Goal: Information Seeking & Learning: Check status

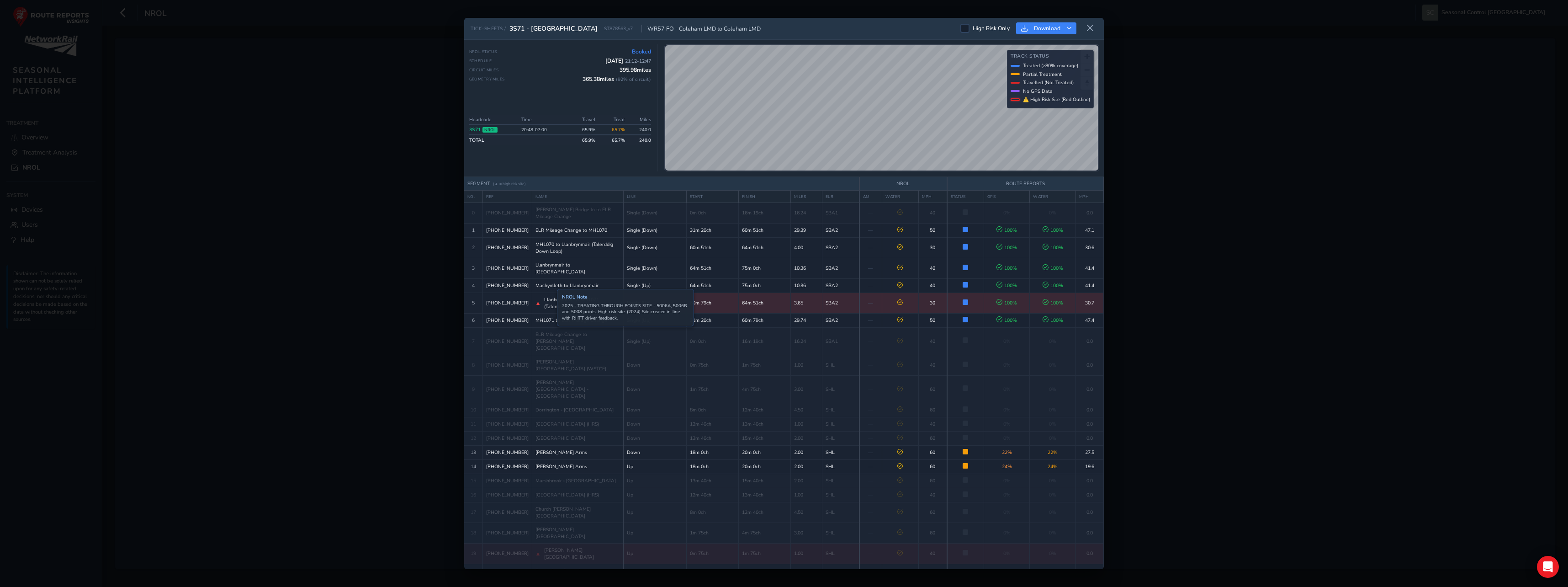
click at [550, 310] on span "Llanbrynmair to MH1071 (Talerddig Up Loop)" at bounding box center [582, 303] width 75 height 14
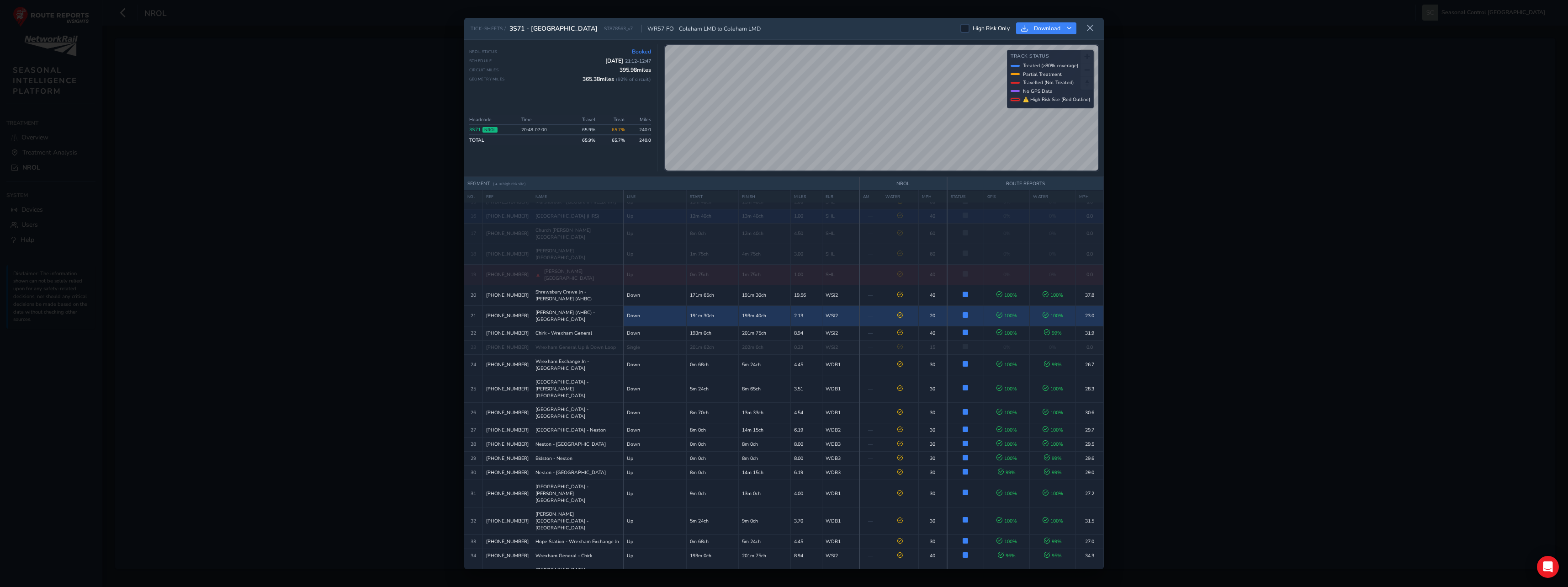
scroll to position [137, 0]
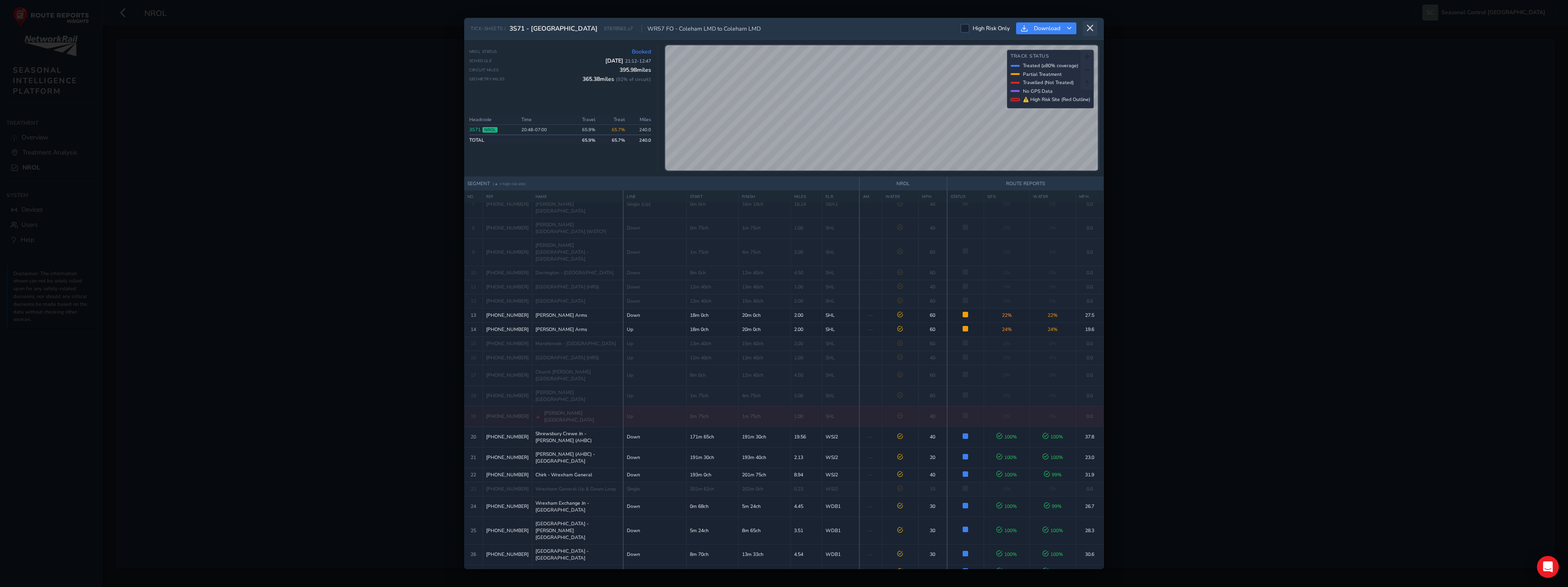
click at [1093, 32] on icon at bounding box center [1090, 29] width 9 height 9
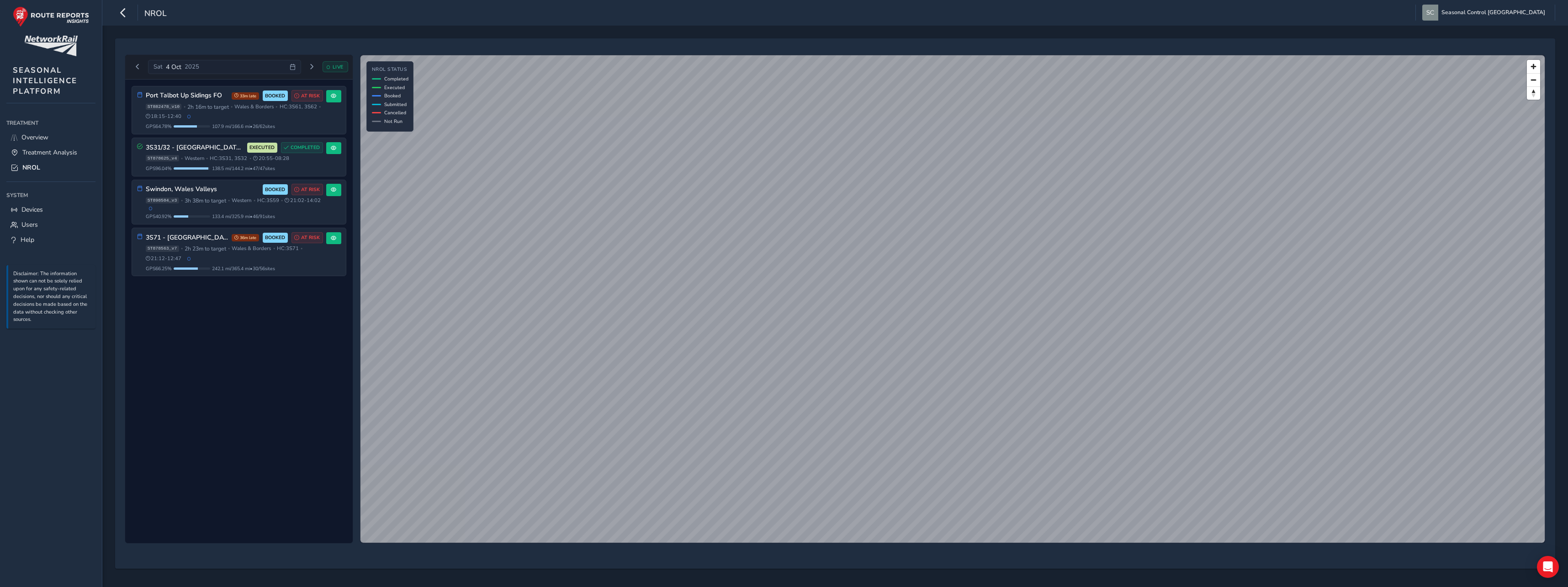
click at [366, 575] on div "[DATE] LIVE Port Talbot Up Sidings FO 33m late BOOKED AT RISK ST882478_v10 • 2h…" at bounding box center [835, 306] width 1466 height 561
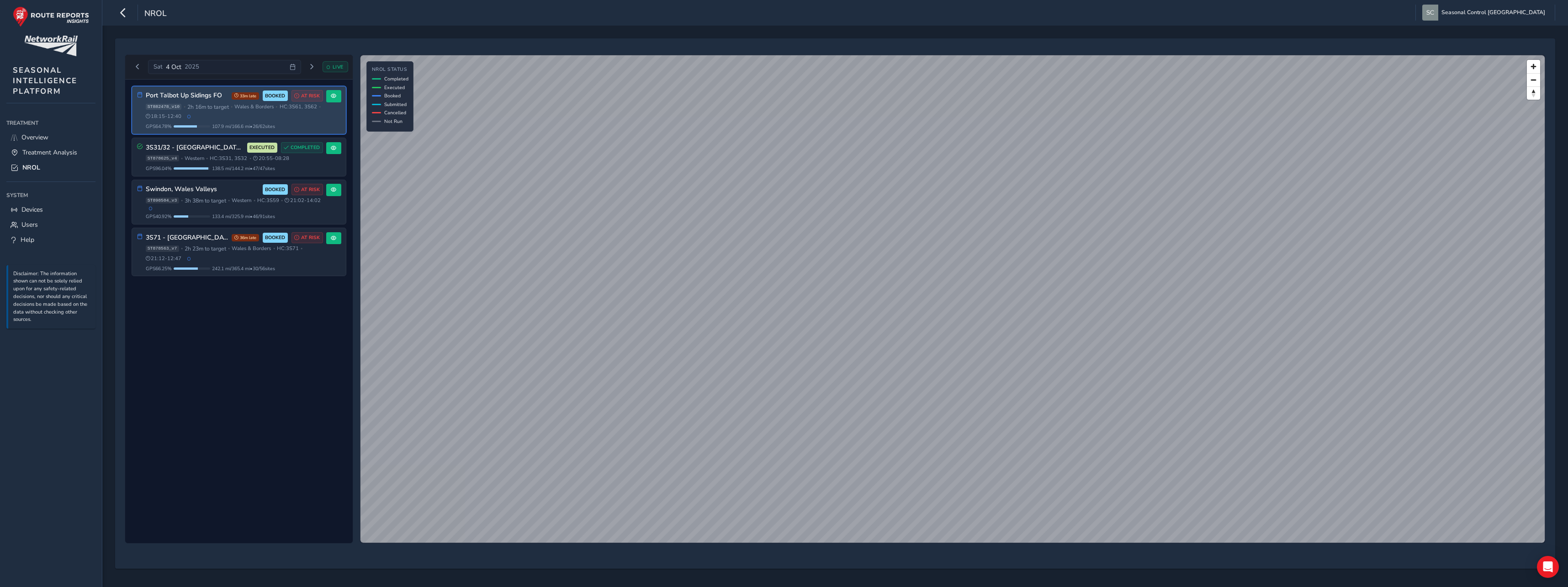
click at [205, 111] on div "ST882478_v10 • 2h 16m to target • [GEOGRAPHIC_DATA] & Borders • HC: 3S61, 3S62 …" at bounding box center [234, 112] width 177 height 17
drag, startPoint x: 205, startPoint y: 111, endPoint x: 228, endPoint y: 124, distance: 26.4
click at [228, 124] on span "107.9 mi / 166.6 mi • 26 / 62 sites" at bounding box center [243, 126] width 63 height 7
click at [320, 116] on div "ST882478_v10 • 2h 16m to target • [GEOGRAPHIC_DATA] & Borders • HC: 3S61, 3S62 …" at bounding box center [234, 112] width 177 height 17
click at [175, 96] on h3 "Port Talbot Up Sidings FO" at bounding box center [187, 96] width 83 height 8
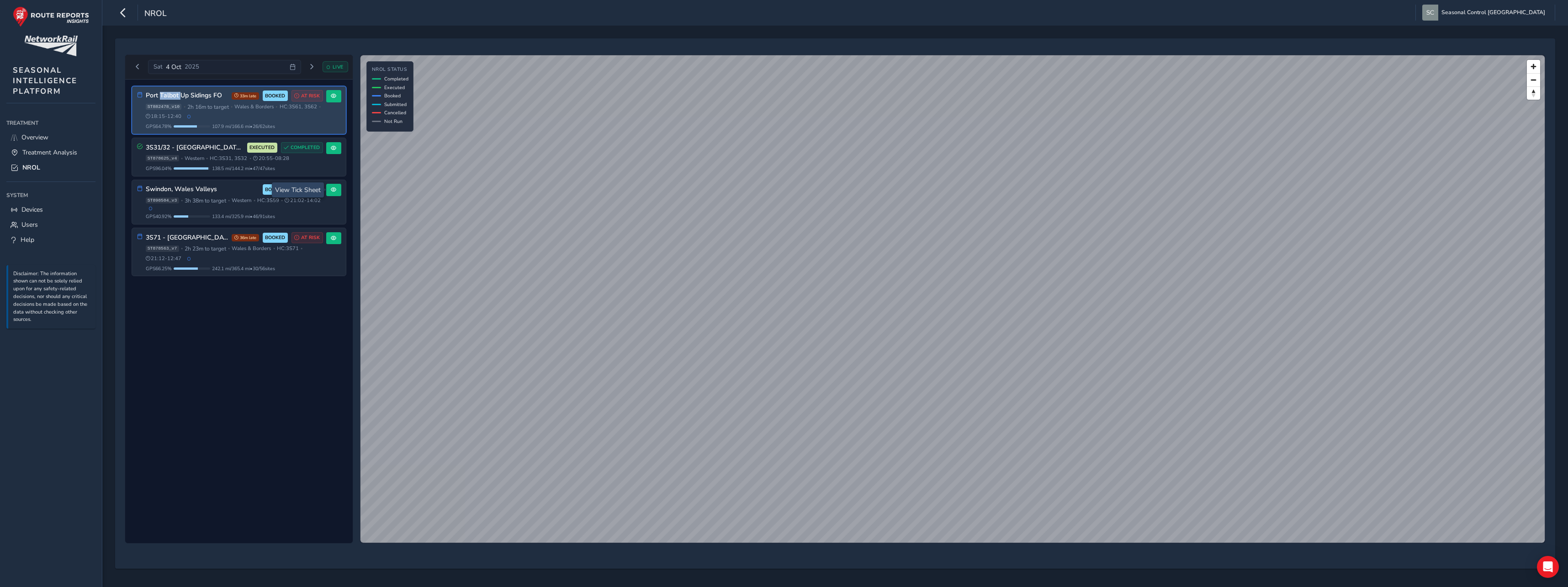
click at [175, 96] on h3 "Port Talbot Up Sidings FO" at bounding box center [187, 96] width 83 height 8
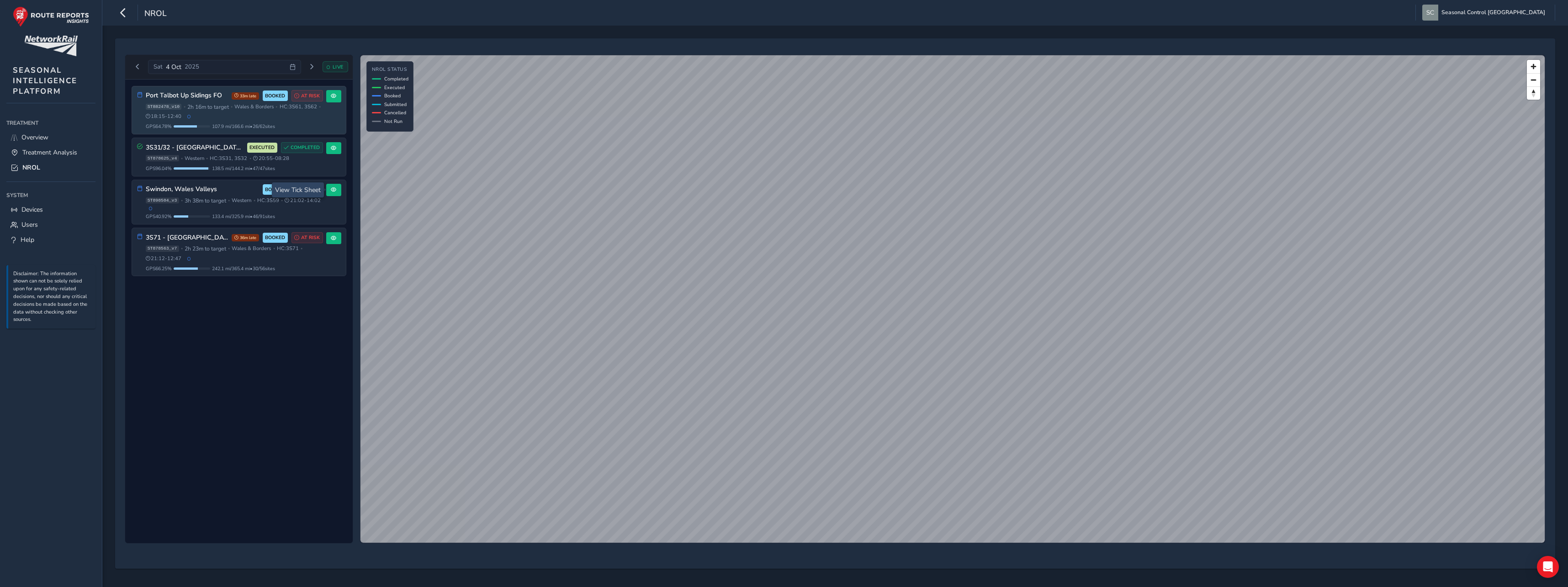
drag, startPoint x: 175, startPoint y: 96, endPoint x: 239, endPoint y: 116, distance: 67.1
click at [237, 119] on div "ST882478_v10 • 2h 16m to target • [GEOGRAPHIC_DATA] & Borders • HC: 3S61, 3S62 …" at bounding box center [234, 112] width 177 height 17
click at [340, 97] on button at bounding box center [334, 96] width 15 height 12
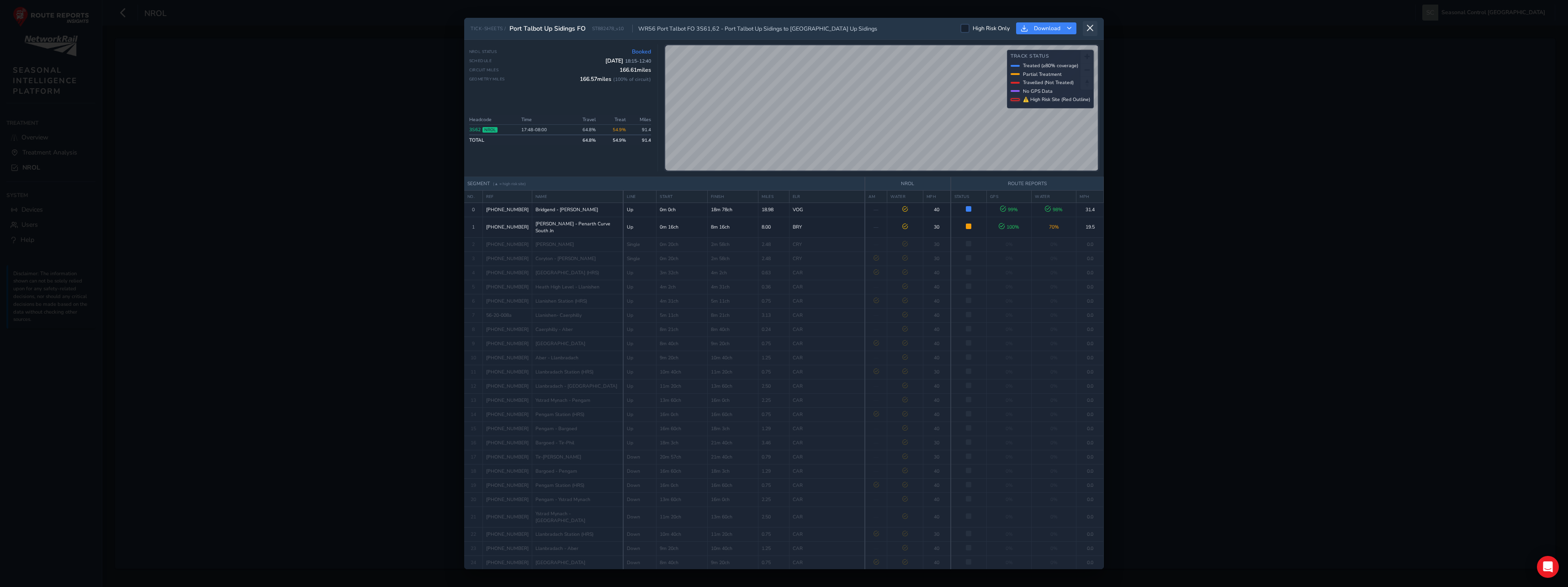
click at [1087, 29] on icon at bounding box center [1090, 29] width 9 height 9
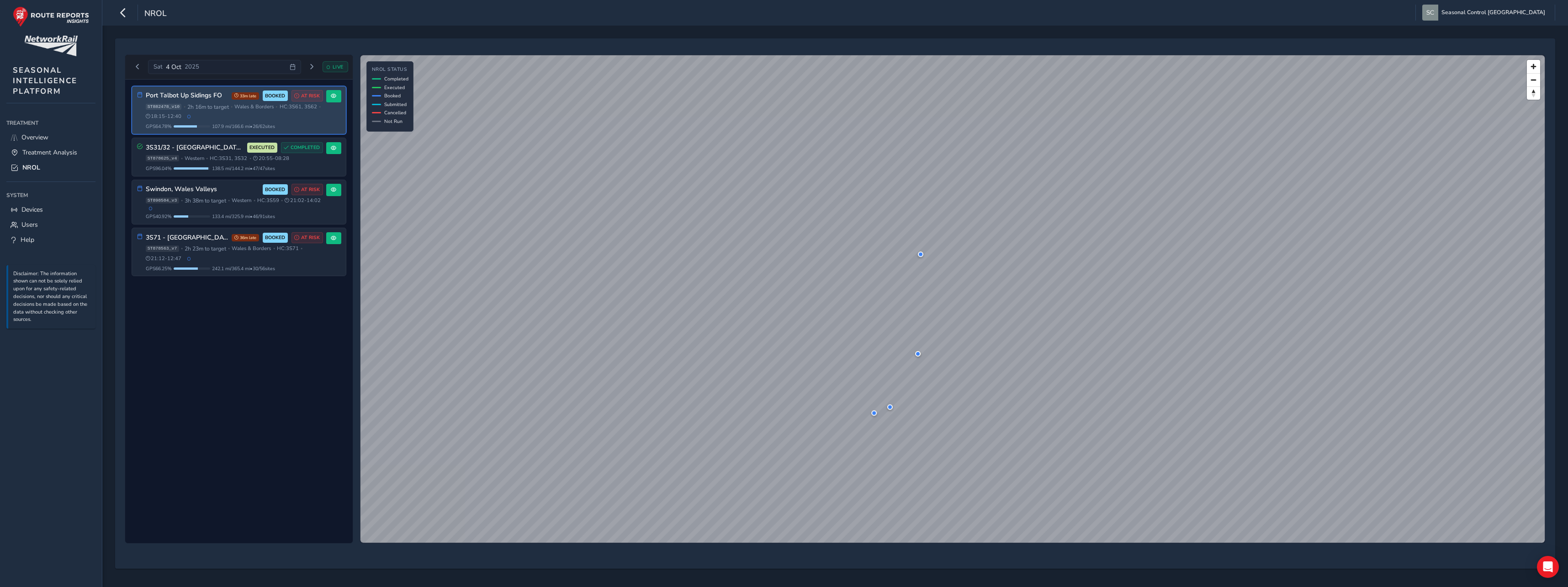
click at [264, 41] on div "[DATE] LIVE Port Talbot Up Sidings FO 33m late BOOKED AT RISK ST882478_v10 • 2h…" at bounding box center [835, 303] width 1440 height 530
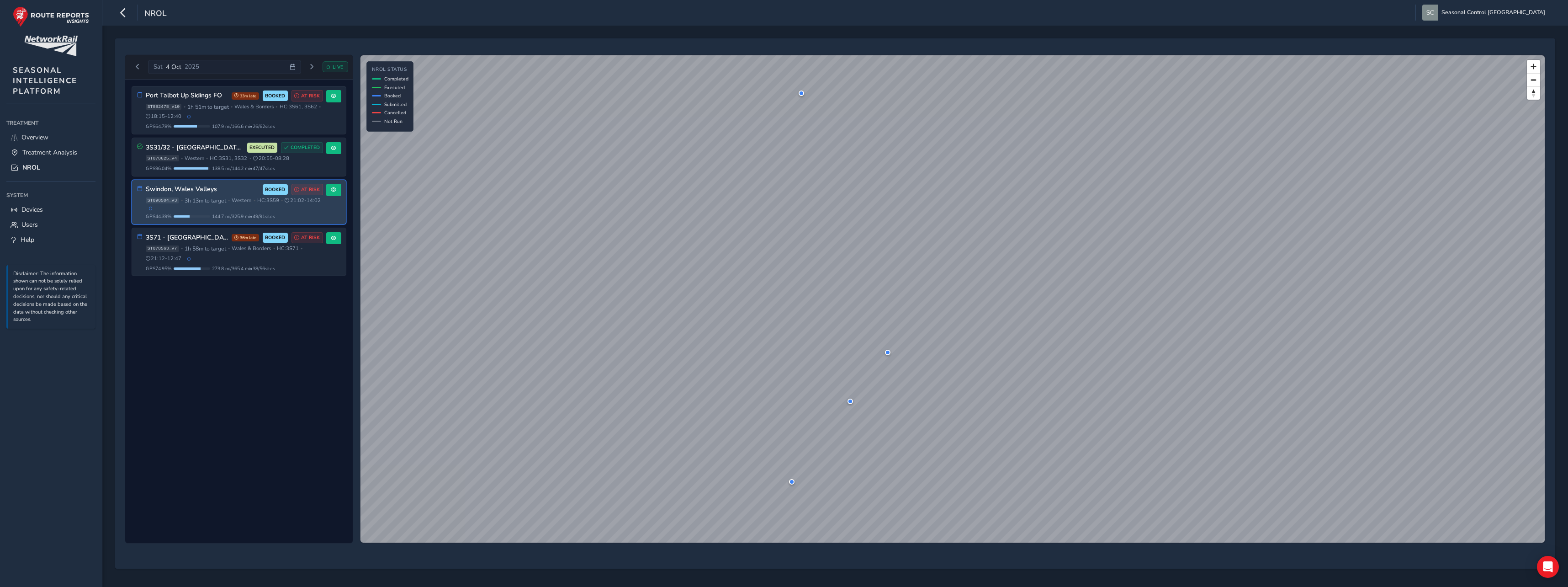
click at [241, 200] on span "Western" at bounding box center [242, 200] width 19 height 7
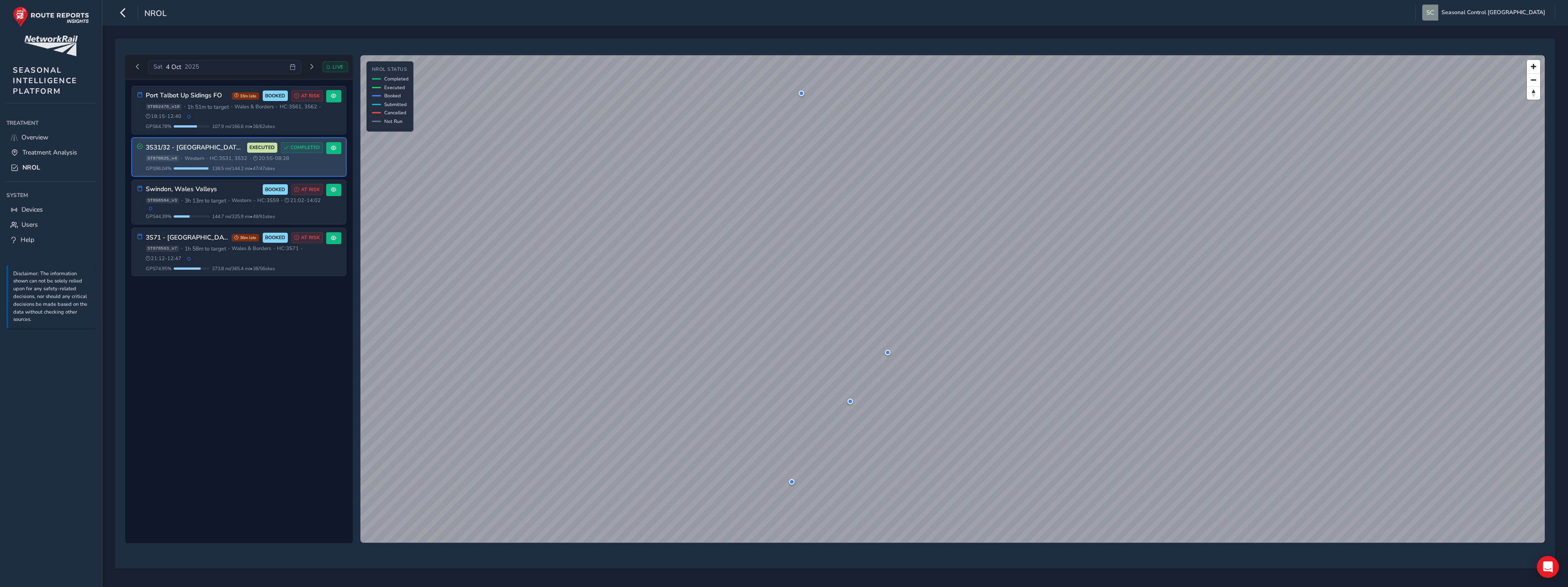
click at [227, 150] on h3 "3S31/32 - [GEOGRAPHIC_DATA], [GEOGRAPHIC_DATA] [GEOGRAPHIC_DATA] & [GEOGRAPHIC_…" at bounding box center [194, 147] width 98 height 8
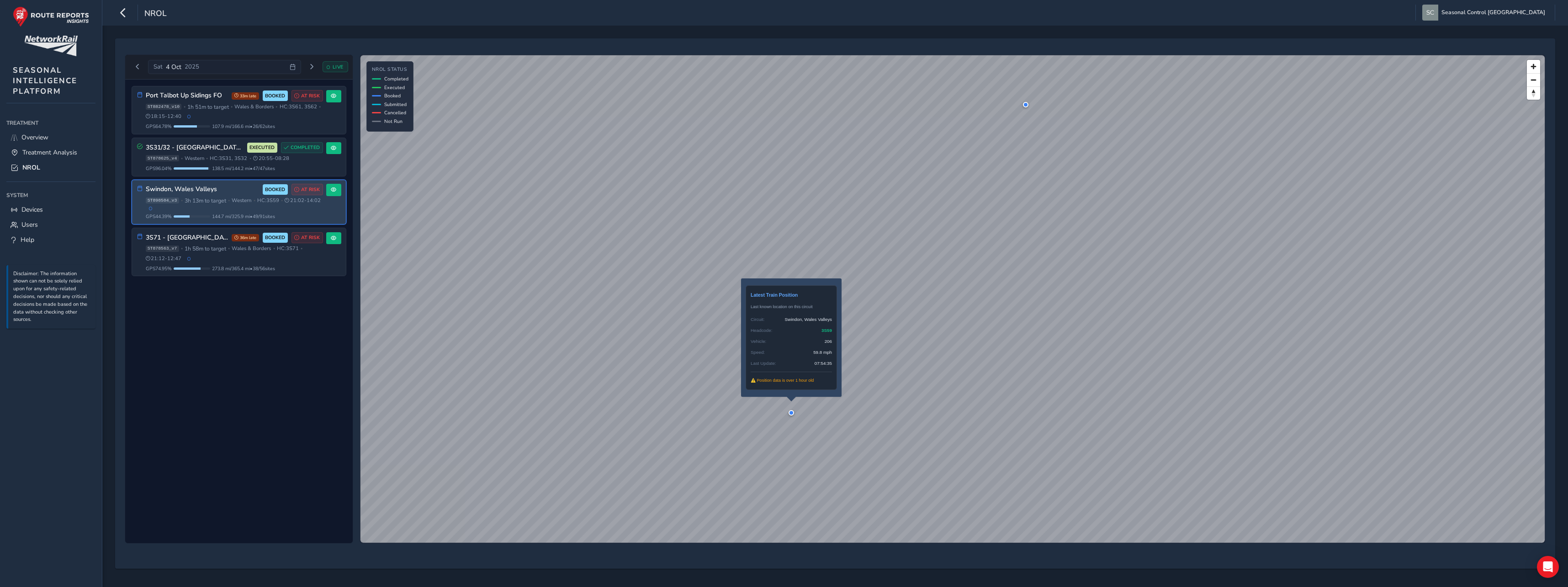
click at [791, 412] on div at bounding box center [791, 412] width 5 height 5
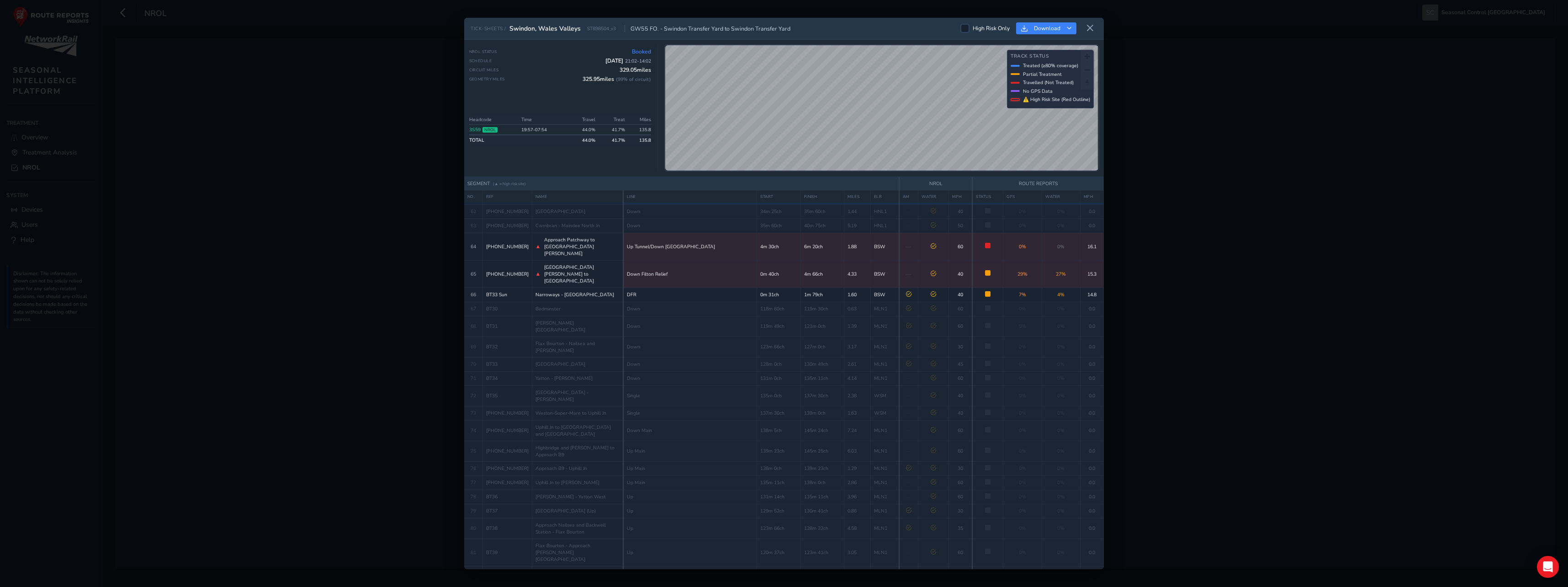
scroll to position [914, 0]
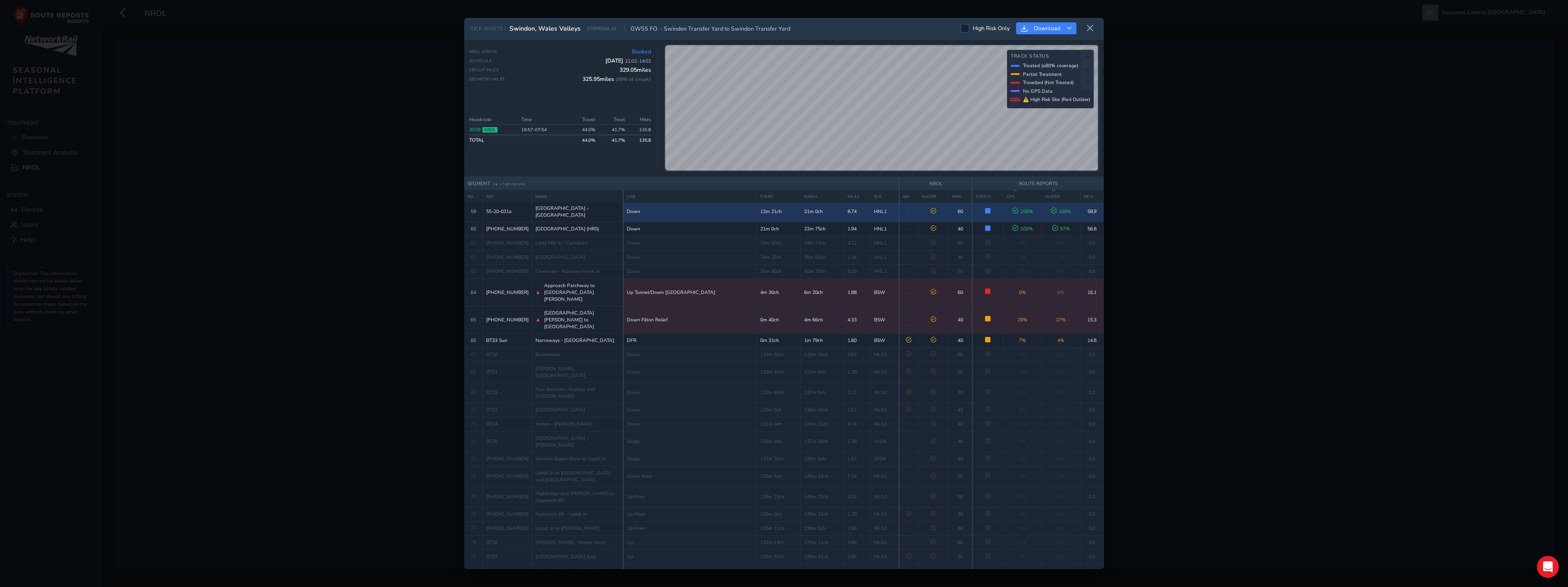
drag, startPoint x: 654, startPoint y: 330, endPoint x: 408, endPoint y: 267, distance: 253.9
click at [408, 267] on div "TICK-SHEETS / Swindon, [GEOGRAPHIC_DATA] GW55 FO. - Swindon Transfer Yard to Sw…" at bounding box center [784, 294] width 1568 height 587
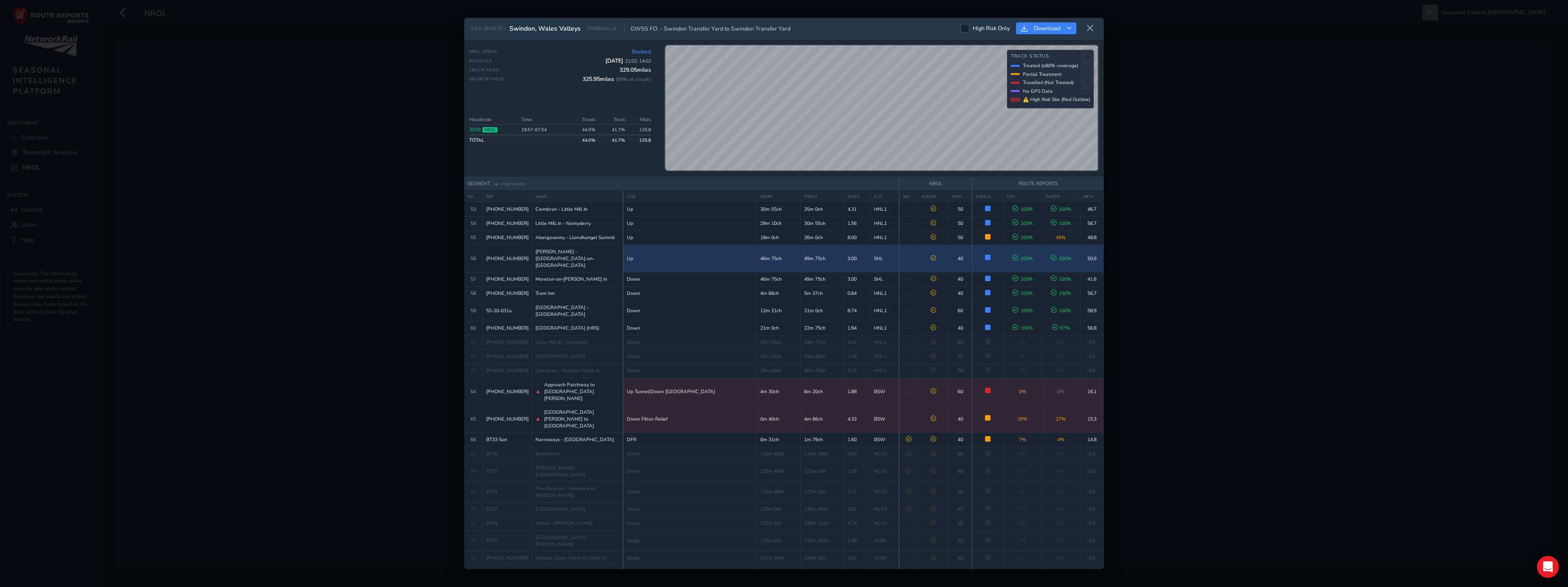
scroll to position [777, 0]
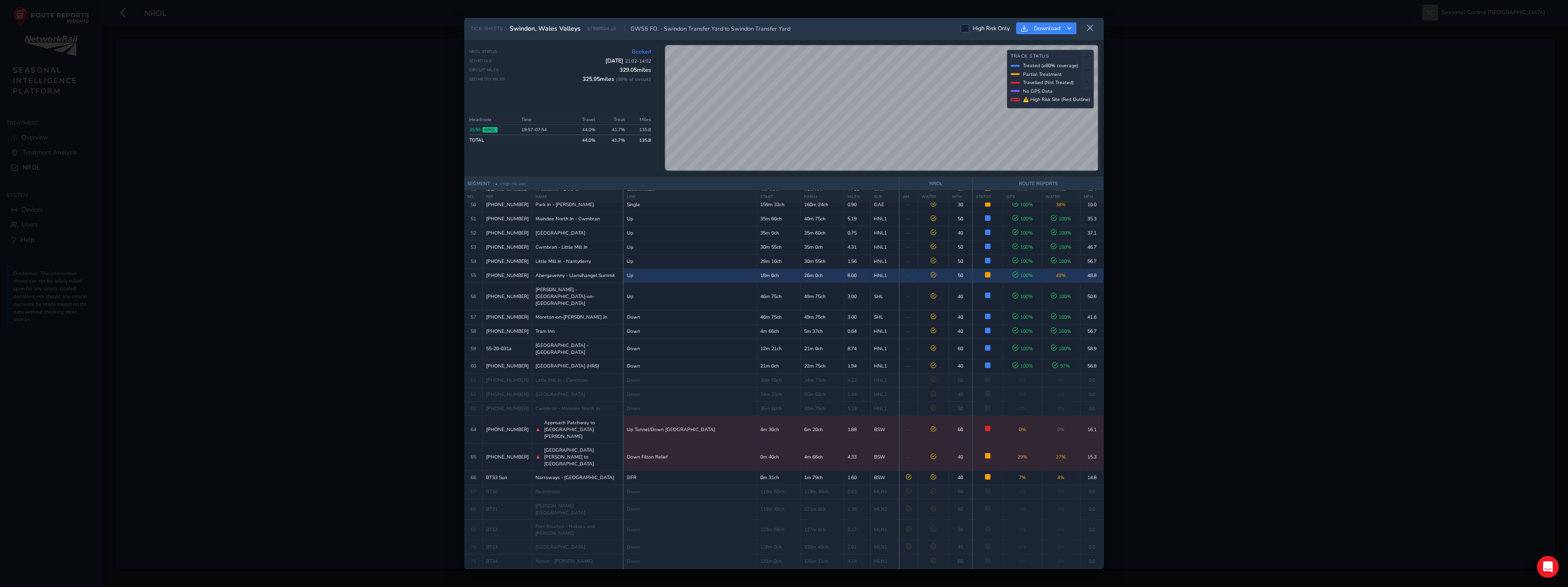
click at [684, 283] on td "Up" at bounding box center [690, 275] width 134 height 14
